Goal: Information Seeking & Learning: Find specific fact

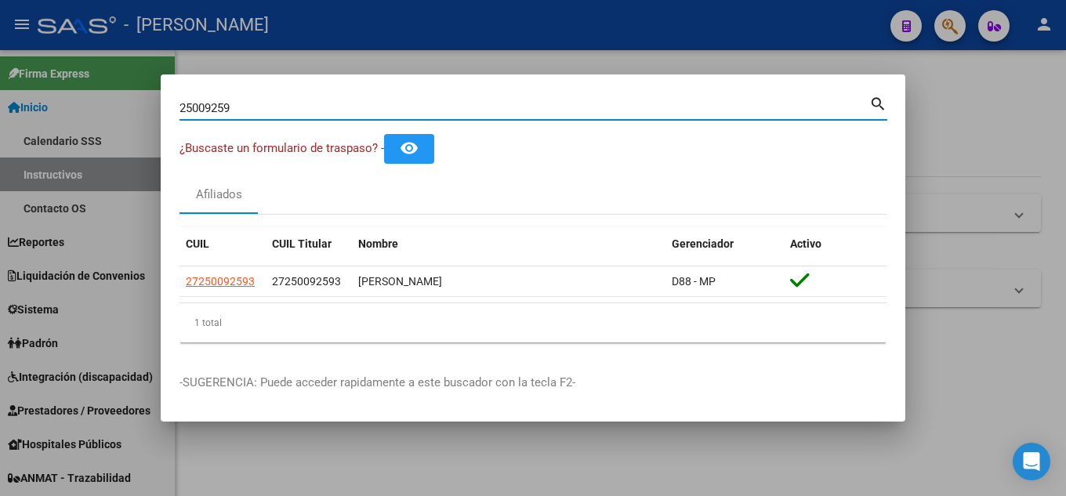
drag, startPoint x: 114, startPoint y: 113, endPoint x: 23, endPoint y: 117, distance: 91.8
click at [23, 117] on div "25009259 Buscar (apellido, dni, cuil, nro traspaso, cuit, obra social) search ¿…" at bounding box center [533, 248] width 1066 height 496
paste input "42430713"
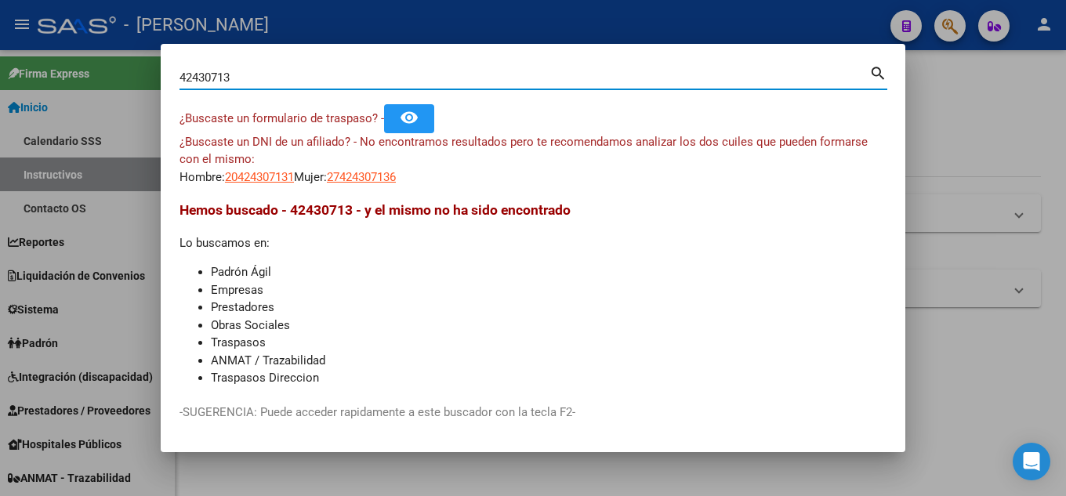
drag, startPoint x: 246, startPoint y: 82, endPoint x: 87, endPoint y: 81, distance: 159.1
click at [87, 81] on div "42430713 Buscar (apellido, dni, cuil, nro traspaso, cuit, obra social) search ¿…" at bounding box center [533, 248] width 1066 height 496
paste input "18.301.854"
type input "18301854"
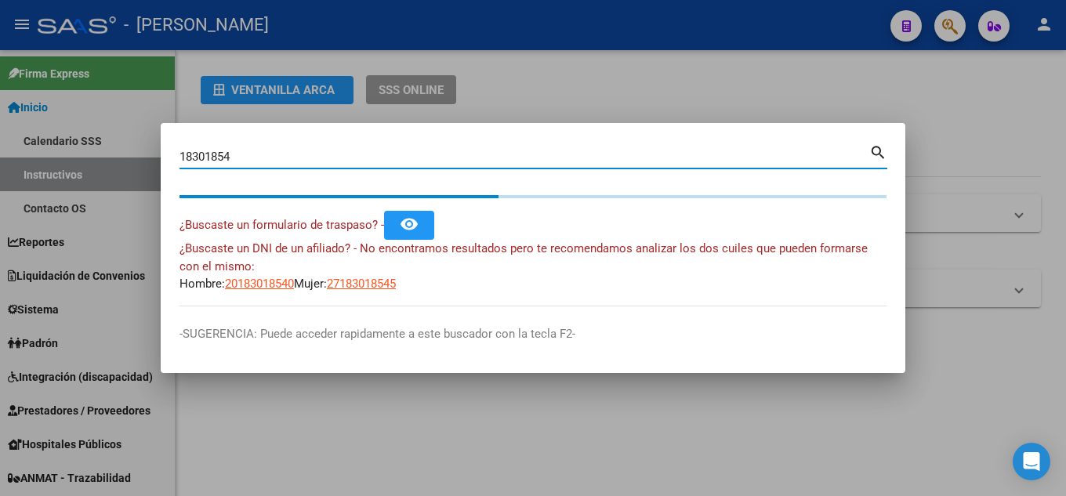
click at [206, 154] on input "18301854" at bounding box center [524, 157] width 690 height 14
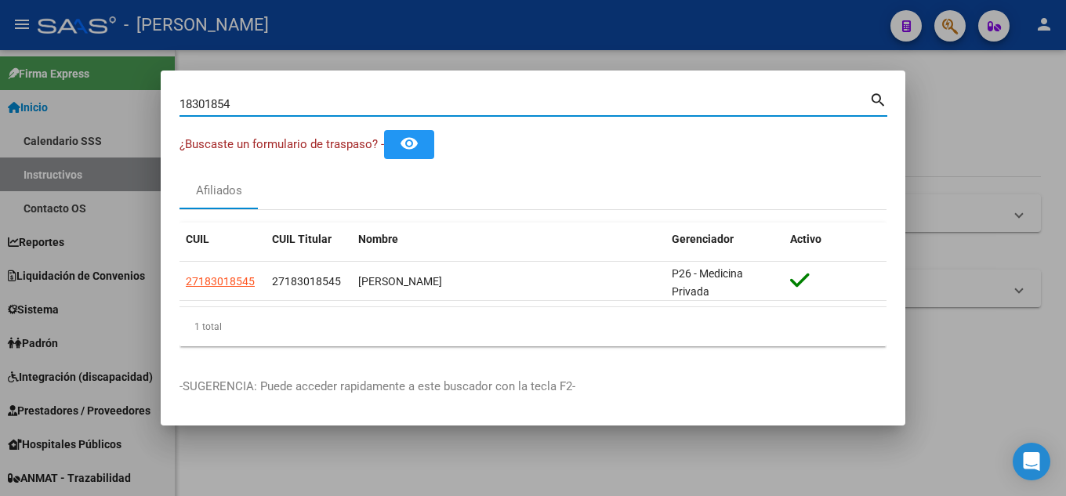
click at [208, 108] on input "18301854" at bounding box center [524, 104] width 690 height 14
drag, startPoint x: 208, startPoint y: 108, endPoint x: 538, endPoint y: 117, distance: 330.8
click at [538, 117] on div "18301854 Buscar (apellido, dni, cuil, [PERSON_NAME], cuit, obra social) search" at bounding box center [533, 110] width 708 height 42
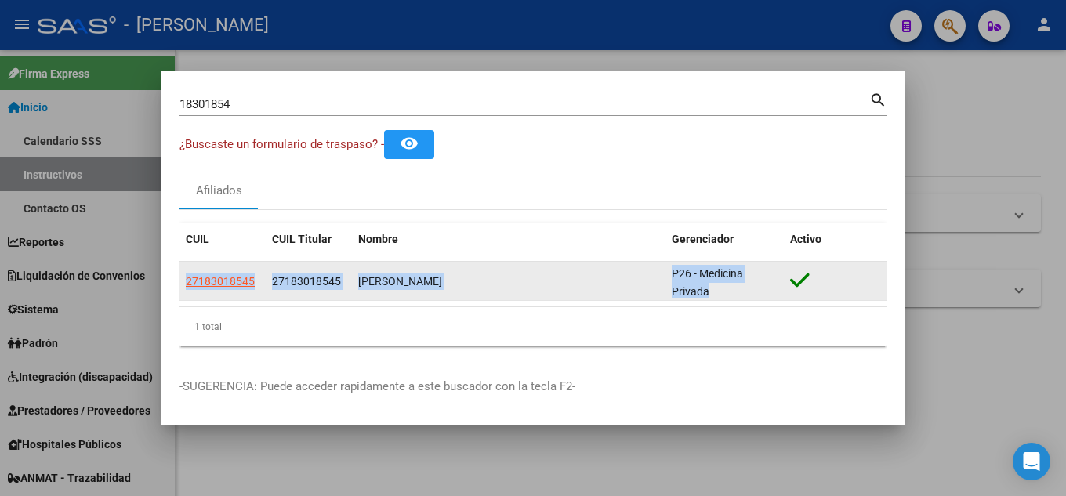
drag, startPoint x: 176, startPoint y: 277, endPoint x: 737, endPoint y: 288, distance: 560.4
click at [737, 288] on mat-dialog-content "18301854 Buscar (apellido, dni, cuil, nro traspaso, cuit, obra social) search ¿…" at bounding box center [533, 224] width 744 height 270
copy datatable-body-row "27183018545 27183018545 [PERSON_NAME] P26 - Medicina Privada"
